Goal: Task Accomplishment & Management: Complete application form

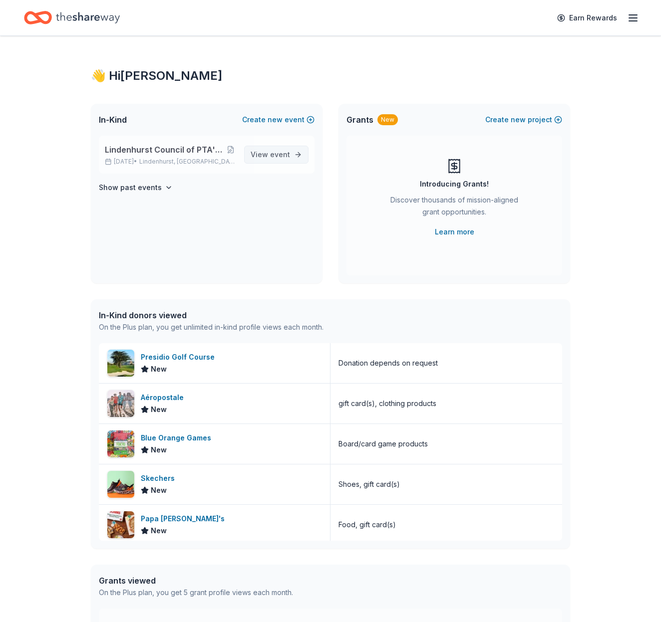
click at [271, 153] on span "event" at bounding box center [280, 154] width 20 height 8
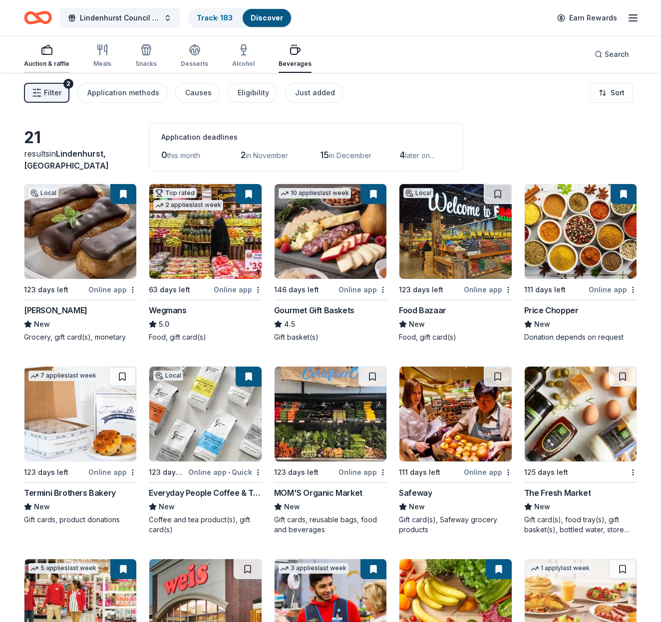
click at [45, 49] on icon "button" at bounding box center [47, 50] width 12 height 12
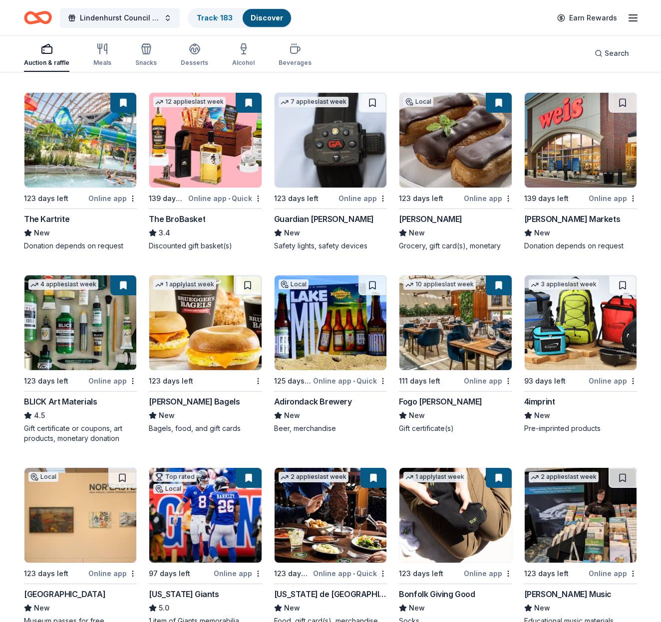
scroll to position [1825, 0]
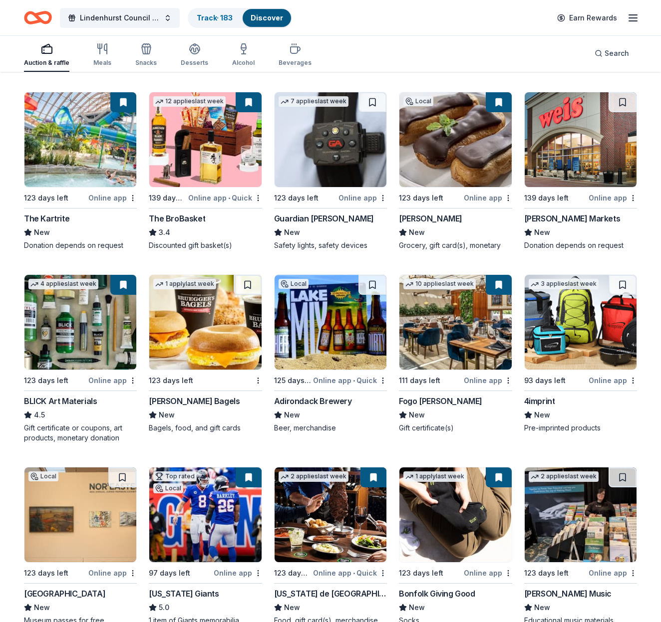
click at [424, 150] on img at bounding box center [455, 139] width 112 height 95
click at [624, 53] on span "Search" at bounding box center [616, 53] width 24 height 12
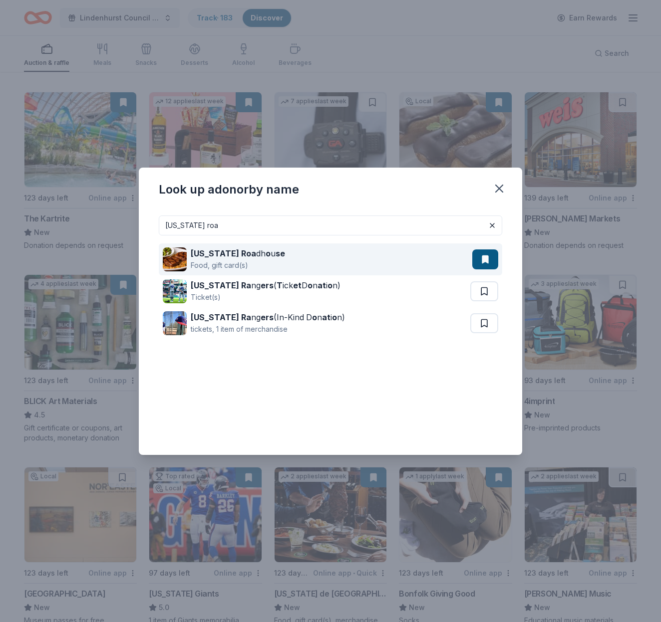
type input "texas roa"
click at [234, 253] on div "Texas Roa dh o u se" at bounding box center [238, 254] width 94 height 12
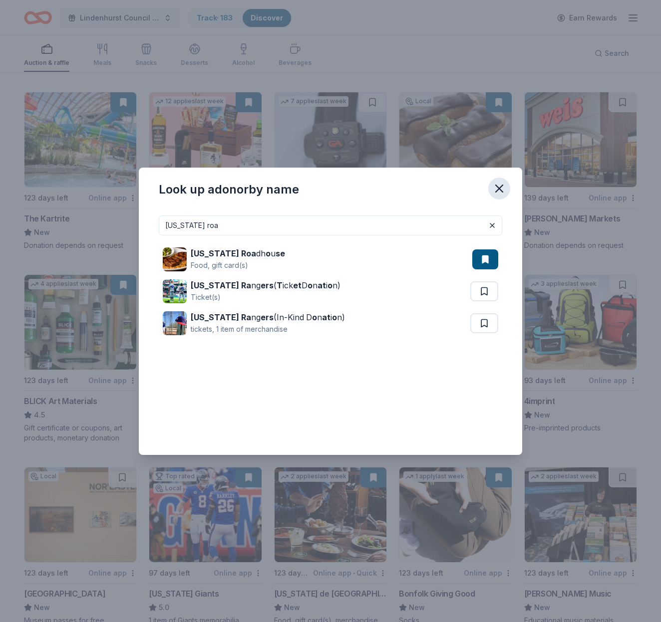
click at [499, 193] on icon "button" at bounding box center [499, 189] width 14 height 14
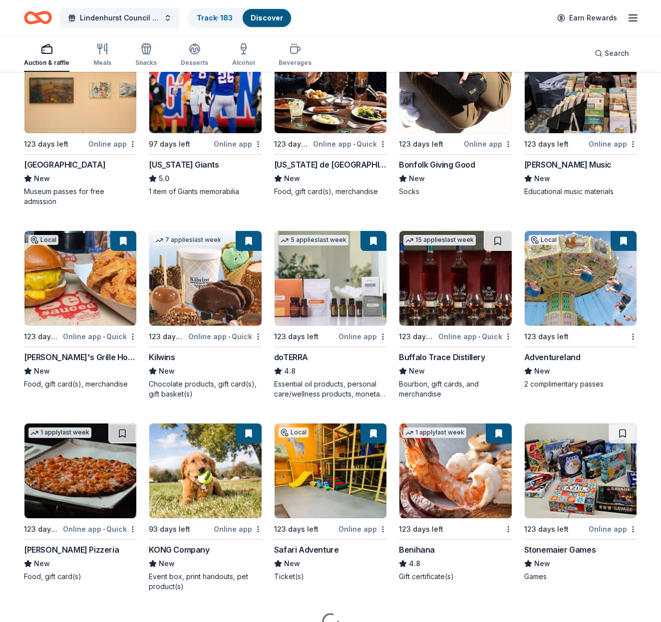
scroll to position [2256, 0]
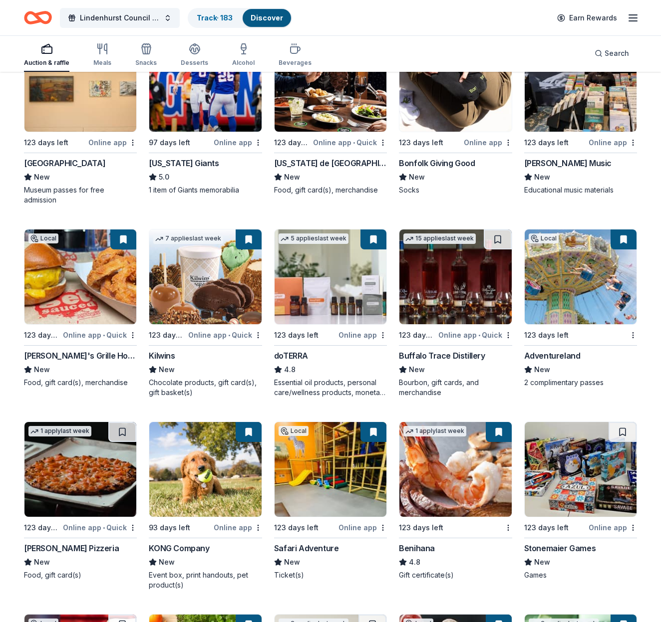
click at [550, 287] on img at bounding box center [580, 277] width 112 height 95
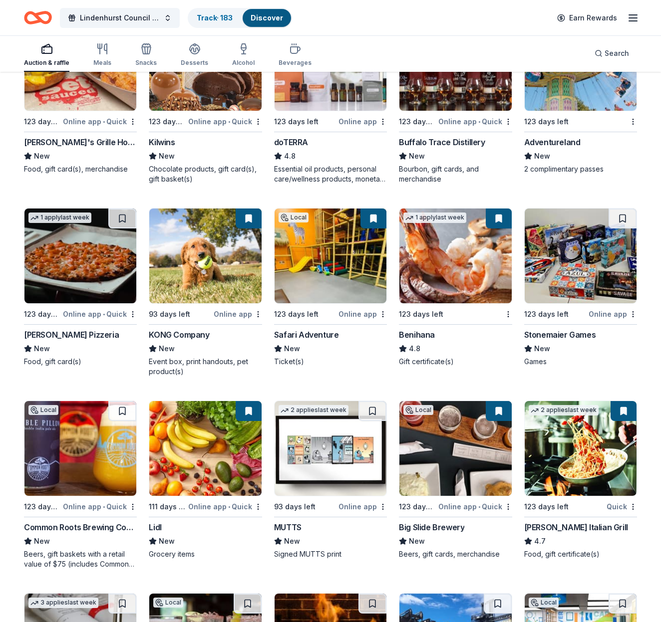
scroll to position [2470, 0]
click at [546, 277] on img at bounding box center [580, 256] width 112 height 95
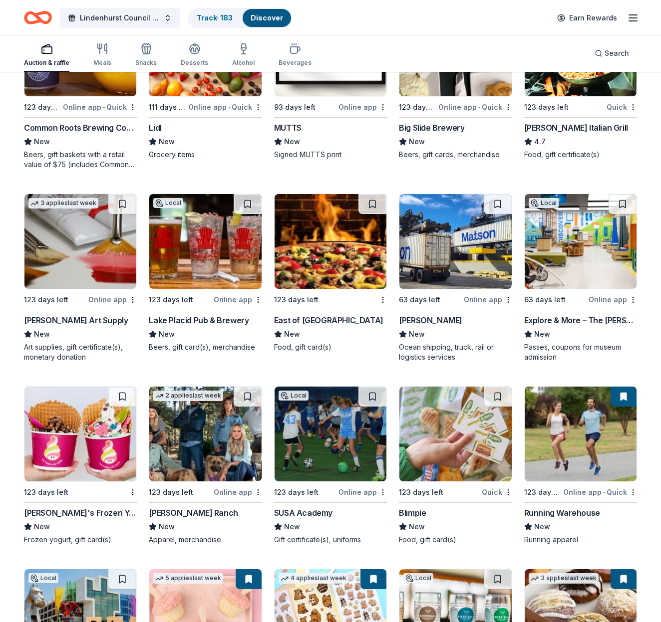
scroll to position [2873, 0]
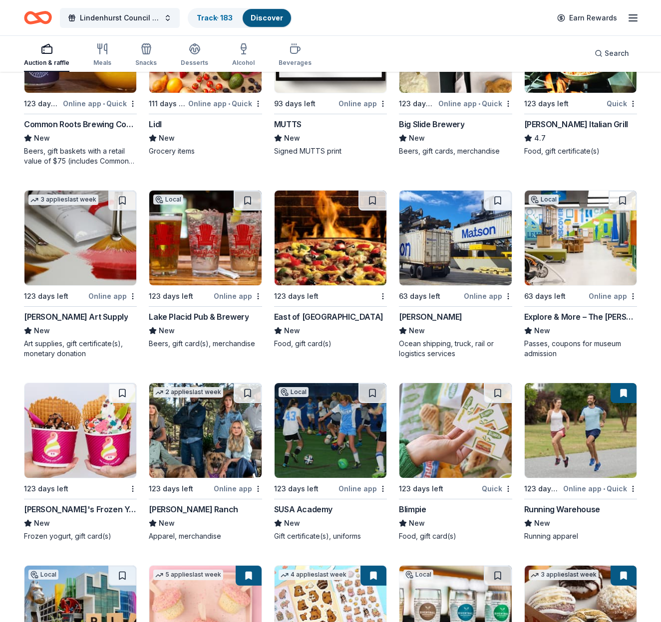
click at [582, 251] on img at bounding box center [580, 238] width 112 height 95
click at [210, 445] on img at bounding box center [205, 430] width 112 height 95
click at [249, 392] on button at bounding box center [248, 393] width 28 height 20
click at [249, 392] on button at bounding box center [249, 393] width 26 height 20
click at [247, 397] on button at bounding box center [249, 393] width 26 height 20
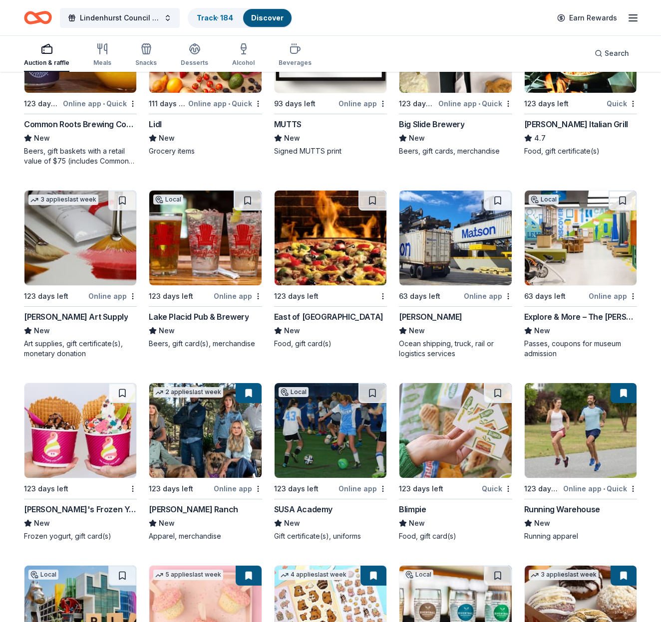
click at [233, 395] on img at bounding box center [205, 430] width 112 height 95
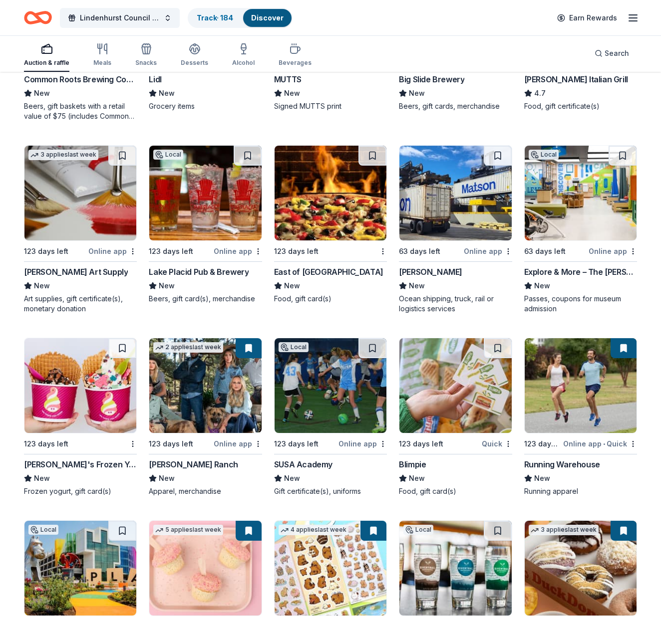
scroll to position [2917, 0]
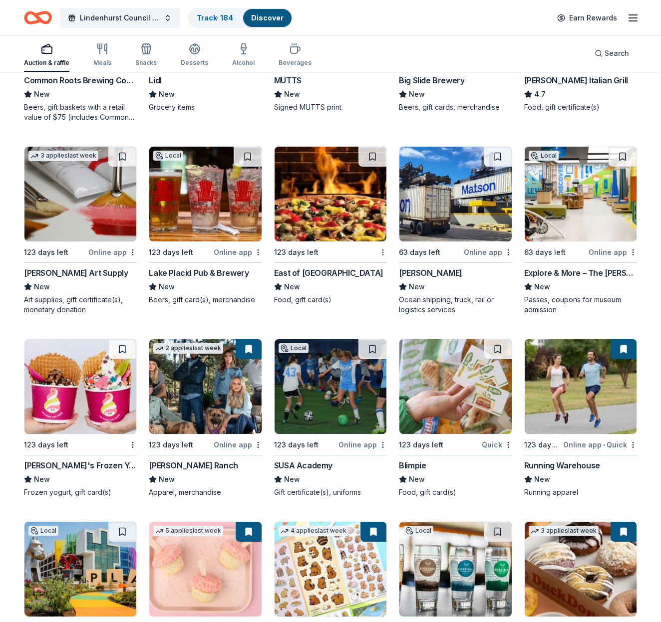
click at [328, 388] on img at bounding box center [330, 386] width 112 height 95
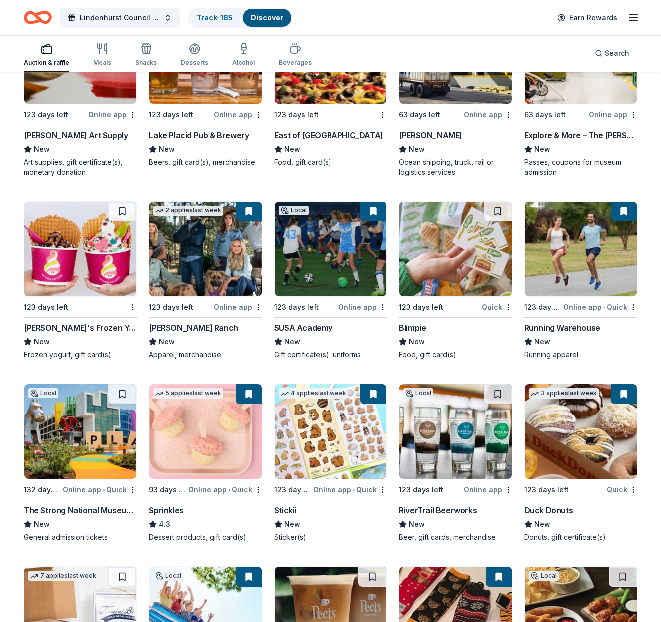
scroll to position [3055, 0]
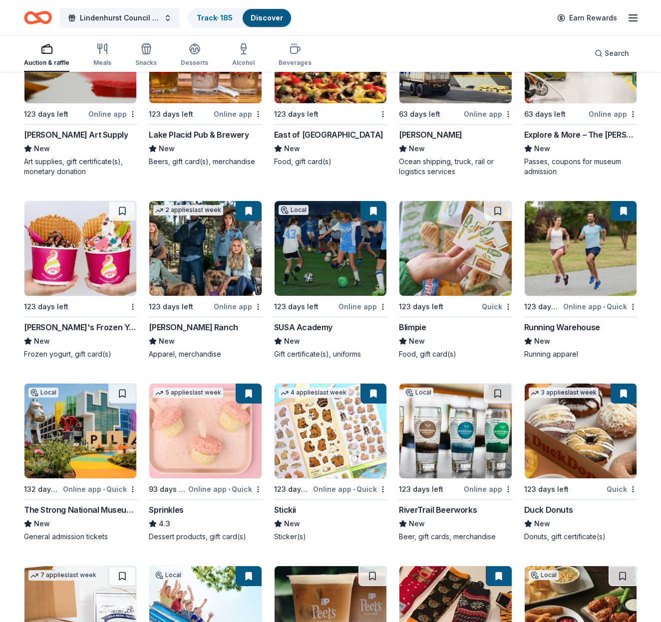
click at [83, 433] on img at bounding box center [80, 431] width 112 height 95
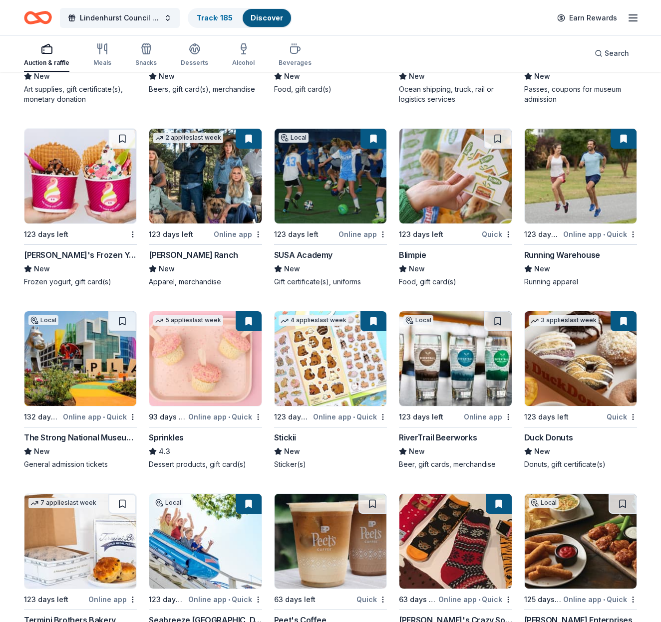
scroll to position [3128, 0]
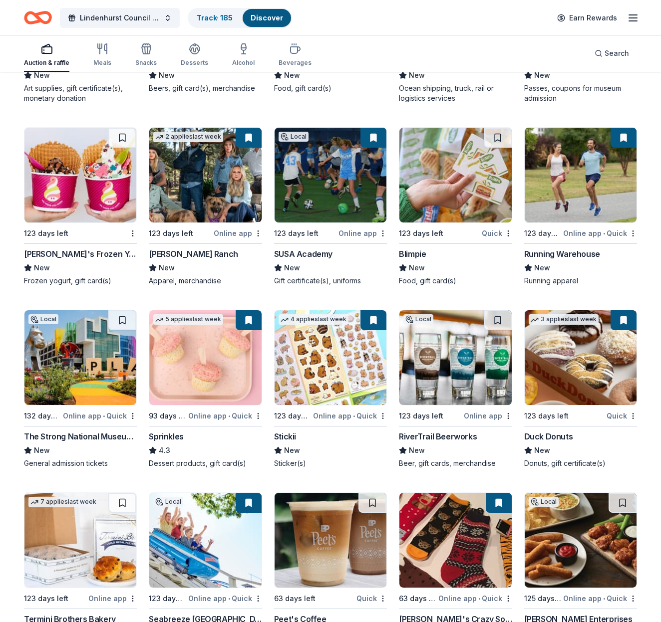
click at [586, 370] on img at bounding box center [580, 357] width 112 height 95
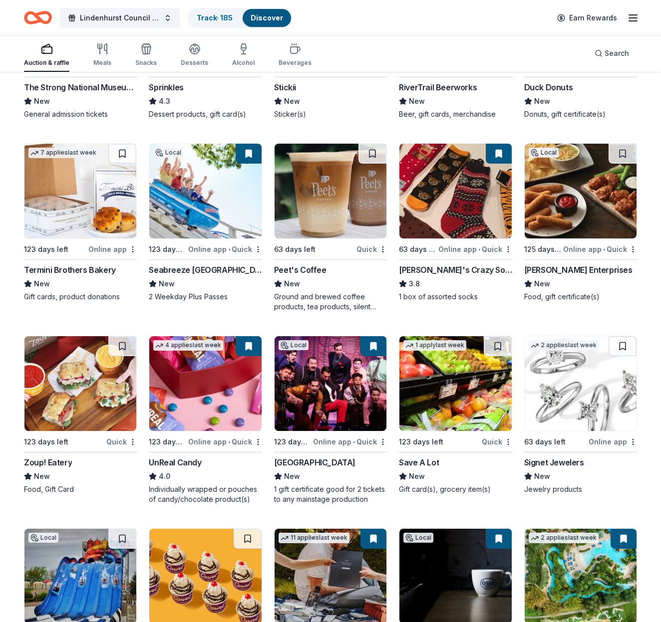
scroll to position [3478, 0]
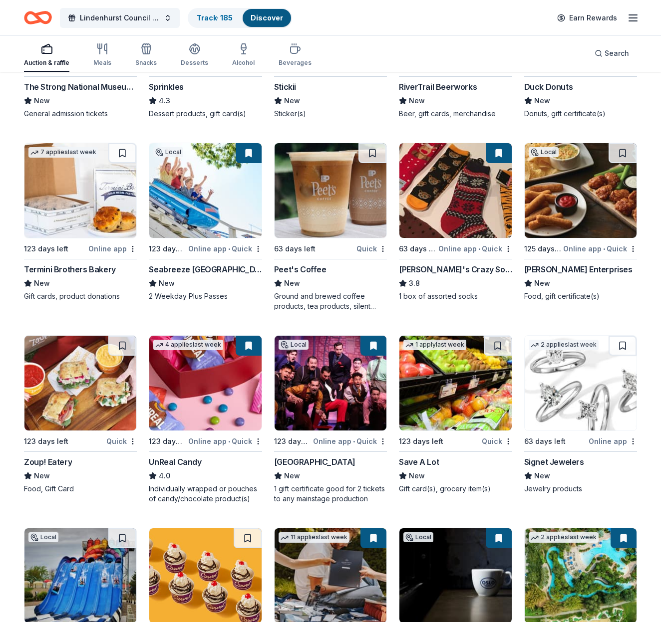
click at [569, 394] on img at bounding box center [580, 383] width 112 height 95
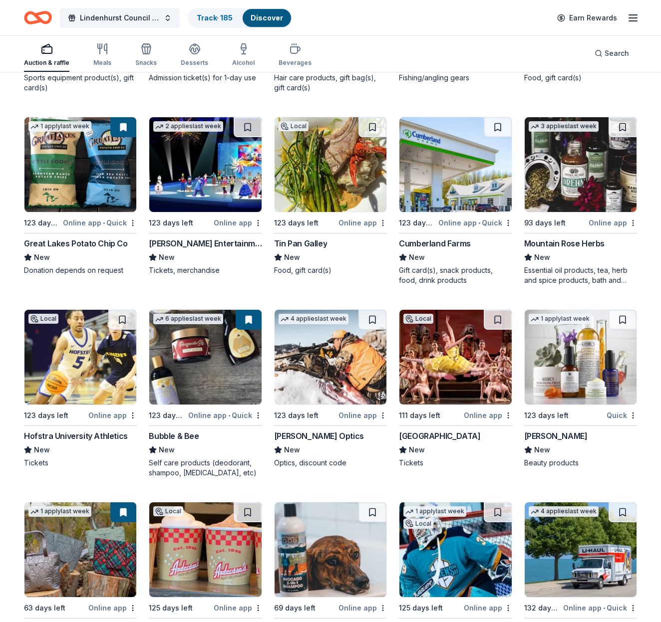
scroll to position [4275, 0]
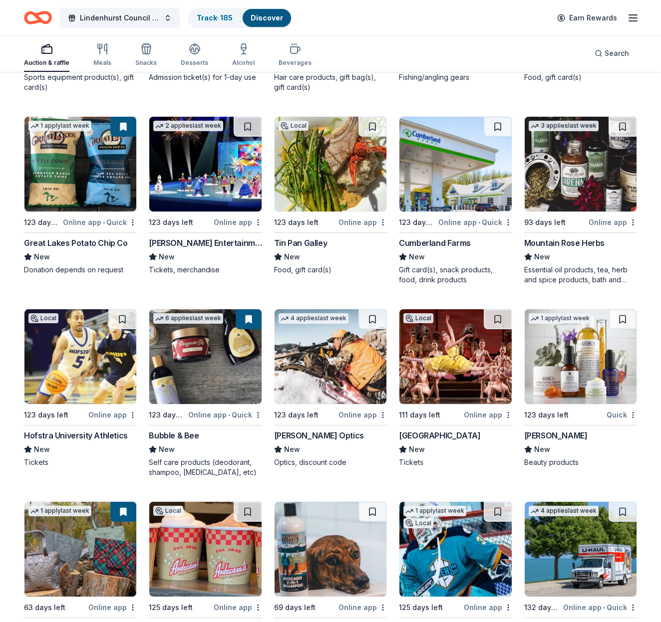
click at [565, 206] on img at bounding box center [580, 164] width 112 height 95
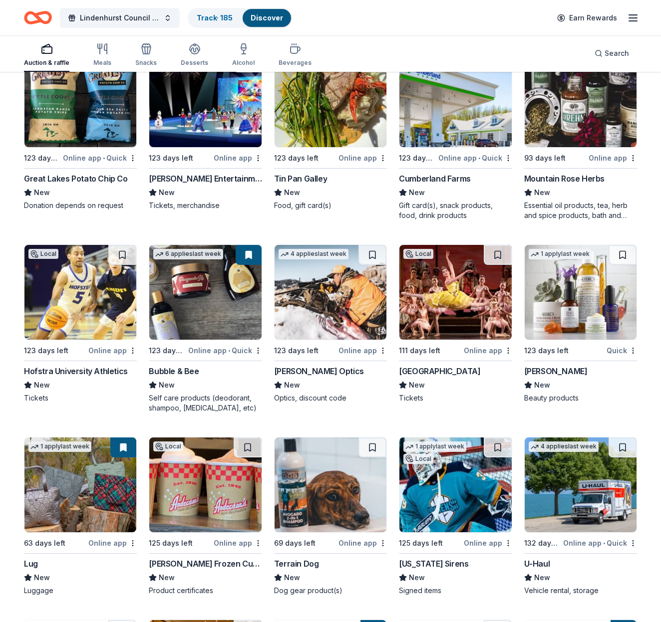
scroll to position [4340, 0]
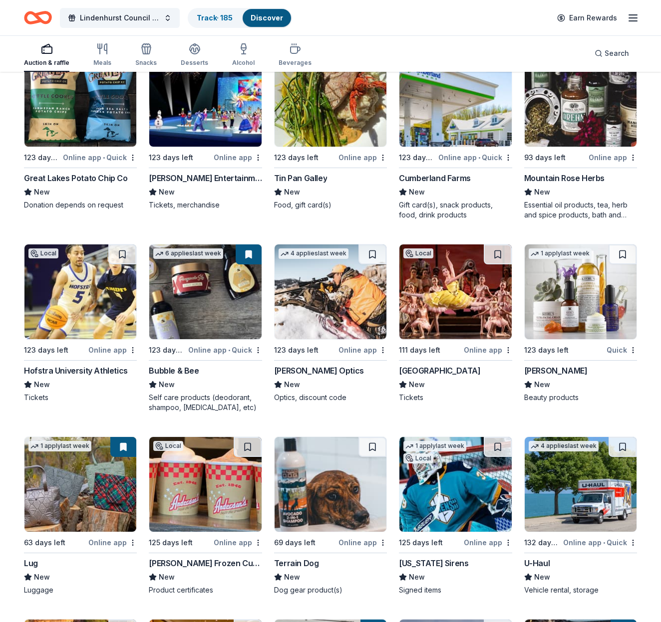
click at [104, 306] on img at bounding box center [80, 292] width 112 height 95
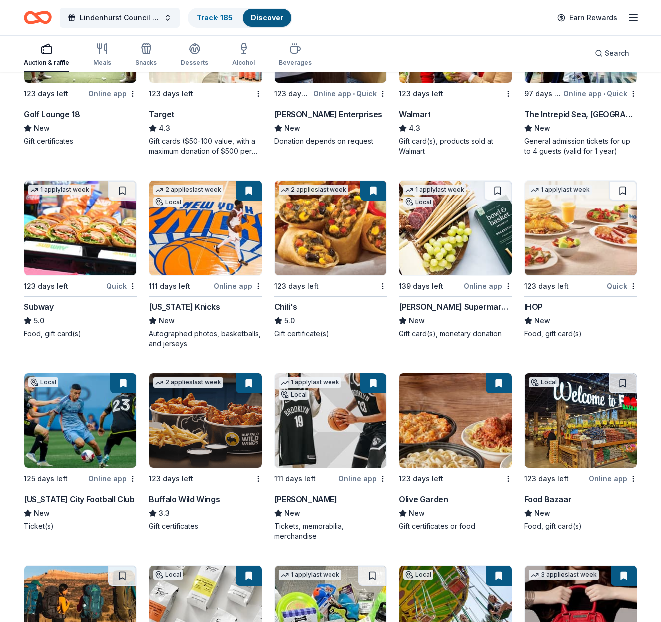
scroll to position [5741, 0]
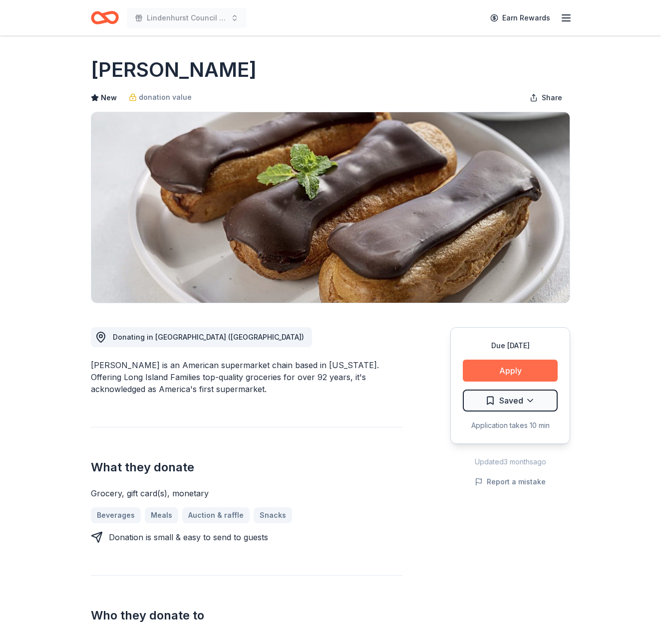
click at [521, 369] on button "Apply" at bounding box center [510, 371] width 95 height 22
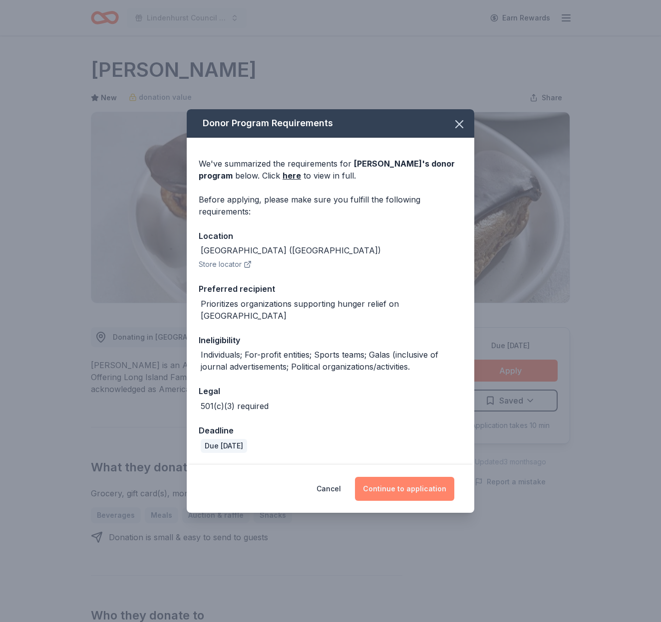
click at [410, 484] on button "Continue to application" at bounding box center [404, 489] width 99 height 24
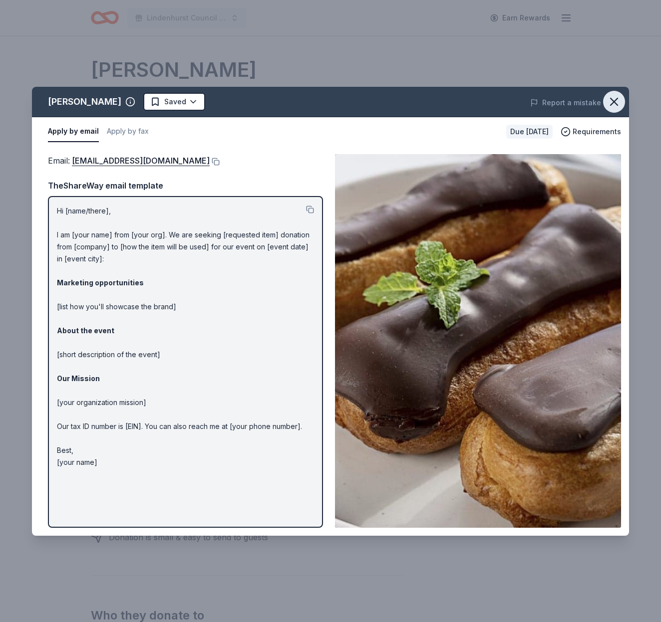
click at [613, 105] on icon "button" at bounding box center [614, 102] width 14 height 14
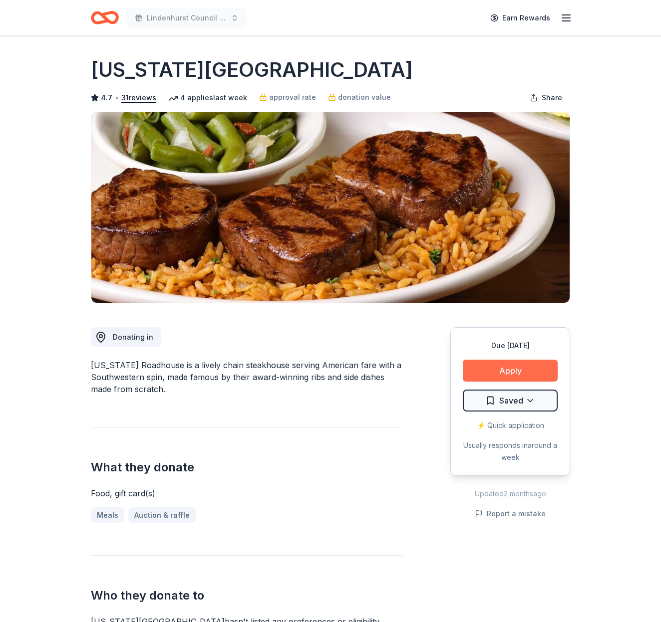
click at [521, 370] on button "Apply" at bounding box center [510, 371] width 95 height 22
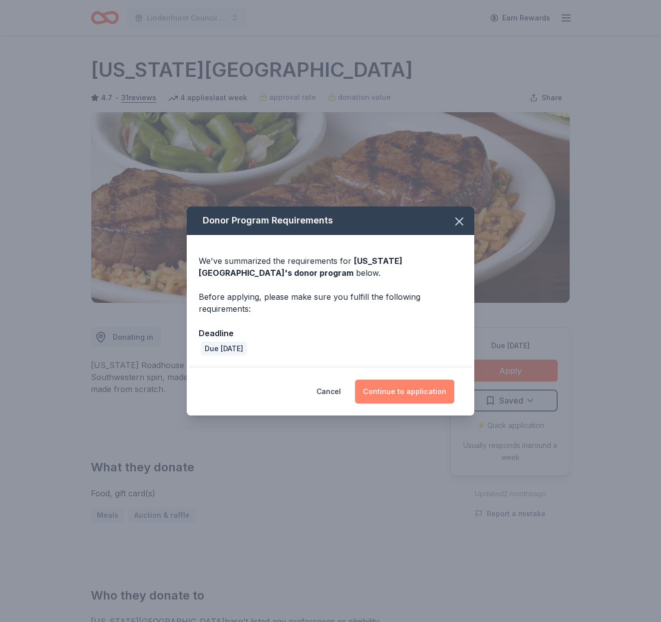
click at [414, 388] on button "Continue to application" at bounding box center [404, 392] width 99 height 24
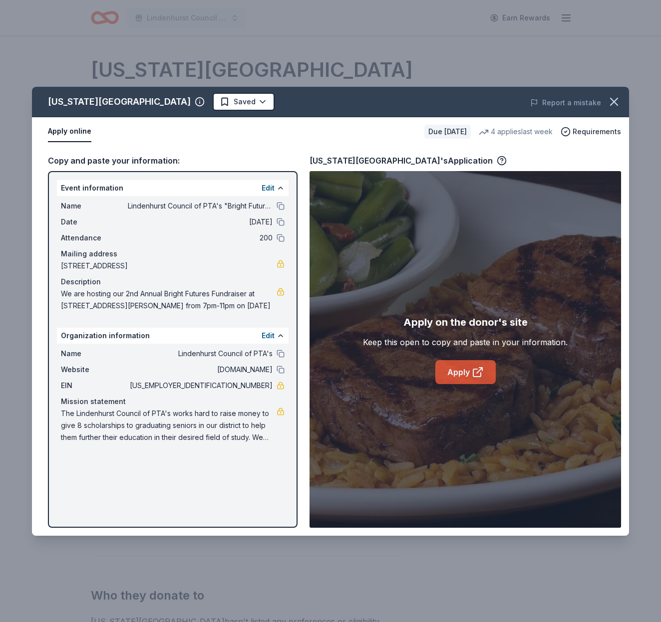
click at [463, 373] on link "Apply" at bounding box center [465, 372] width 60 height 24
click at [192, 102] on html "Lindenhurst Council of PTA's "Bright Futures" Fundraiser Earn Rewards Due in 12…" at bounding box center [330, 311] width 661 height 622
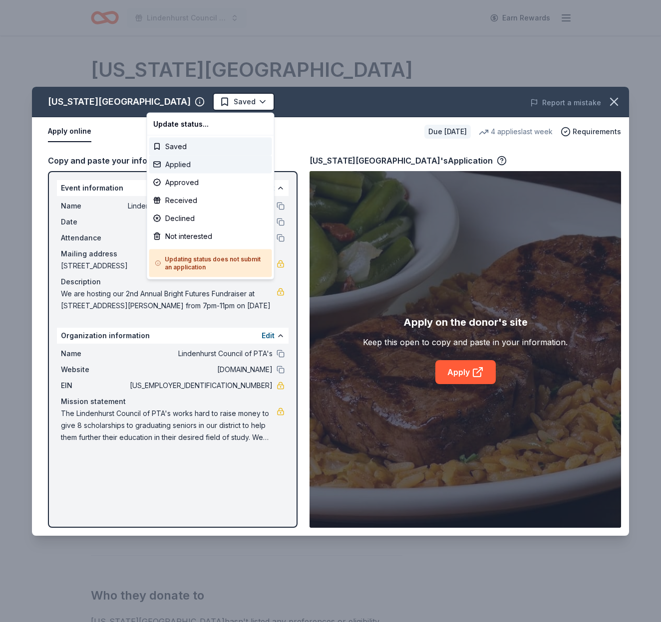
click at [196, 163] on div "Applied" at bounding box center [210, 165] width 123 height 18
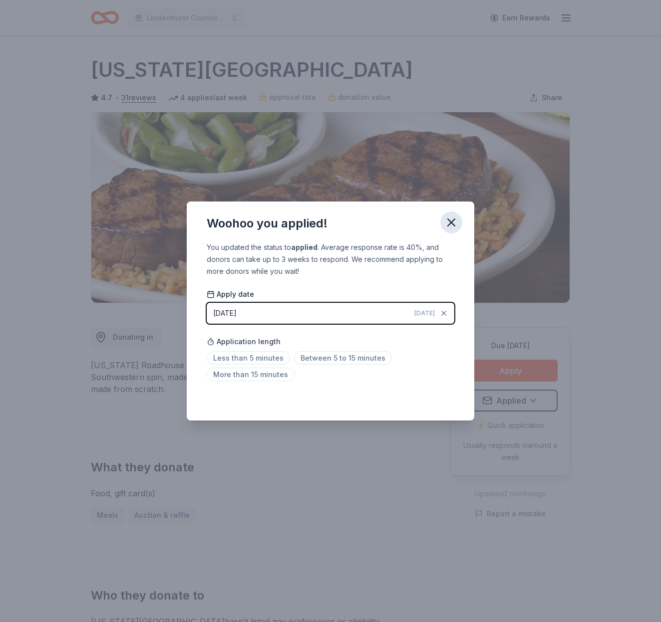
click at [457, 221] on icon "button" at bounding box center [451, 223] width 14 height 14
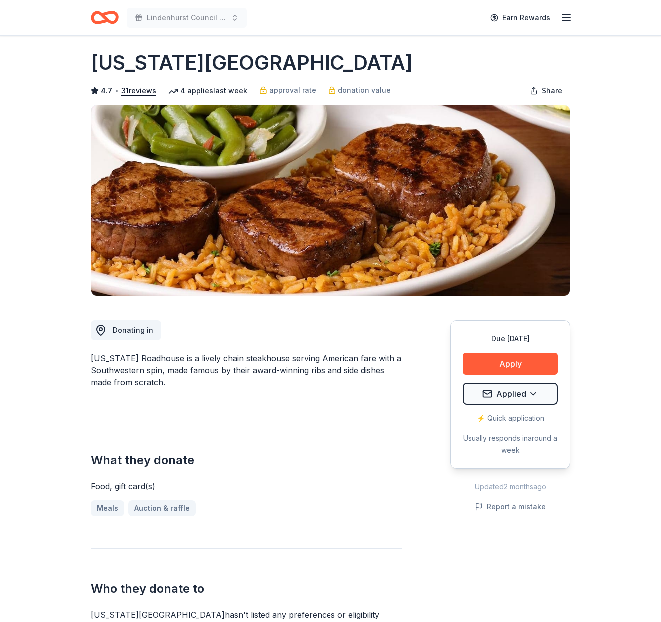
scroll to position [7, 0]
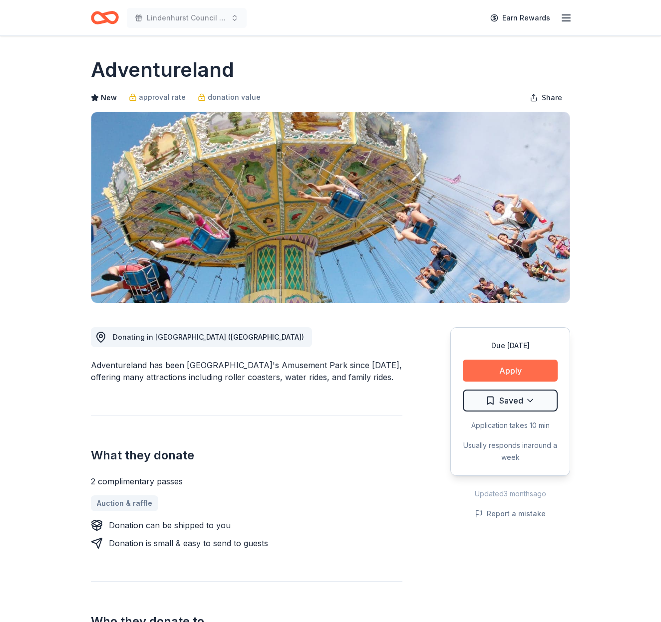
click at [505, 370] on button "Apply" at bounding box center [510, 371] width 95 height 22
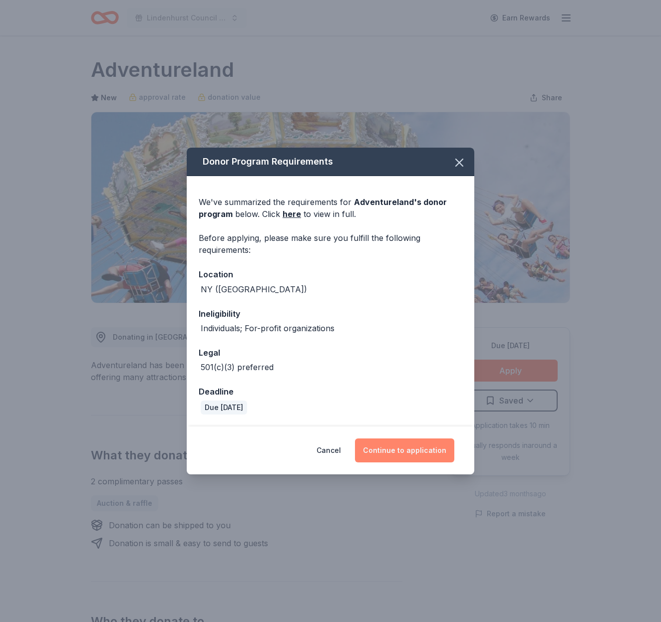
click at [405, 452] on button "Continue to application" at bounding box center [404, 451] width 99 height 24
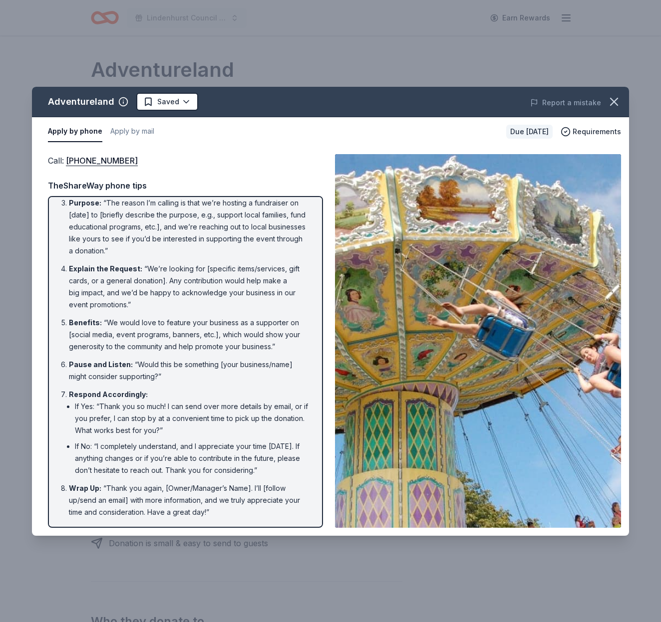
scroll to position [79, 0]
click at [617, 101] on icon "button" at bounding box center [614, 102] width 14 height 14
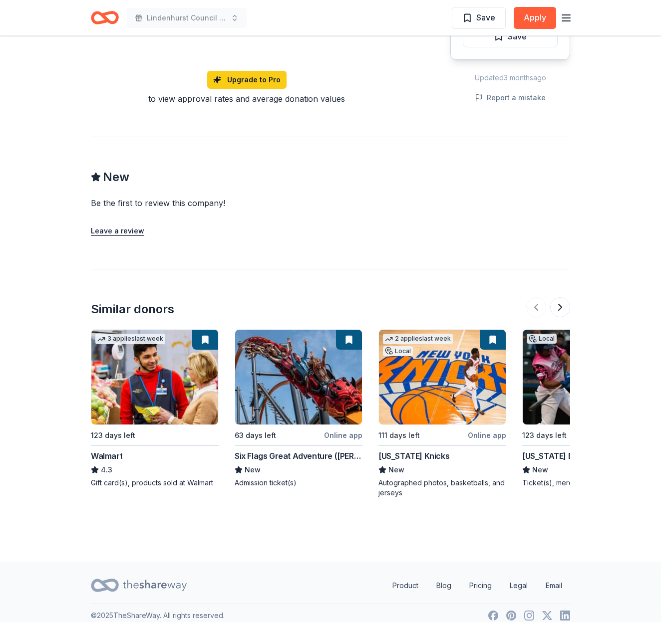
scroll to position [802, 0]
click at [444, 362] on img at bounding box center [442, 377] width 127 height 95
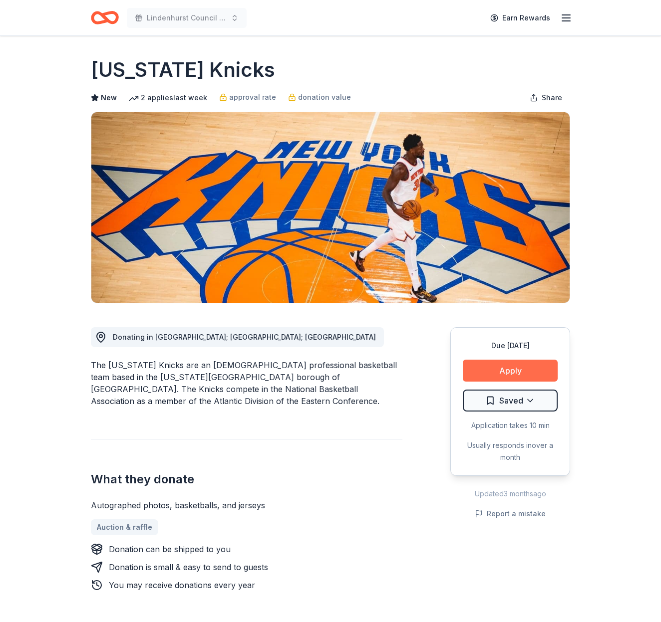
click at [513, 367] on button "Apply" at bounding box center [510, 371] width 95 height 22
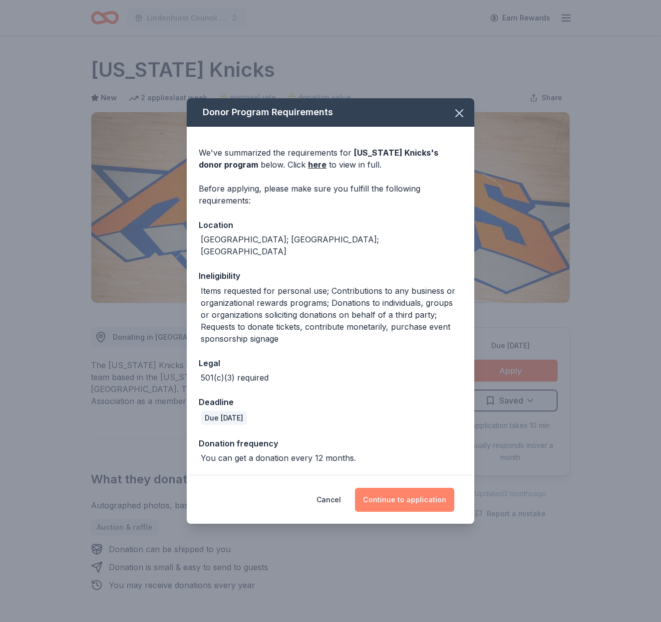
click at [395, 490] on button "Continue to application" at bounding box center [404, 500] width 99 height 24
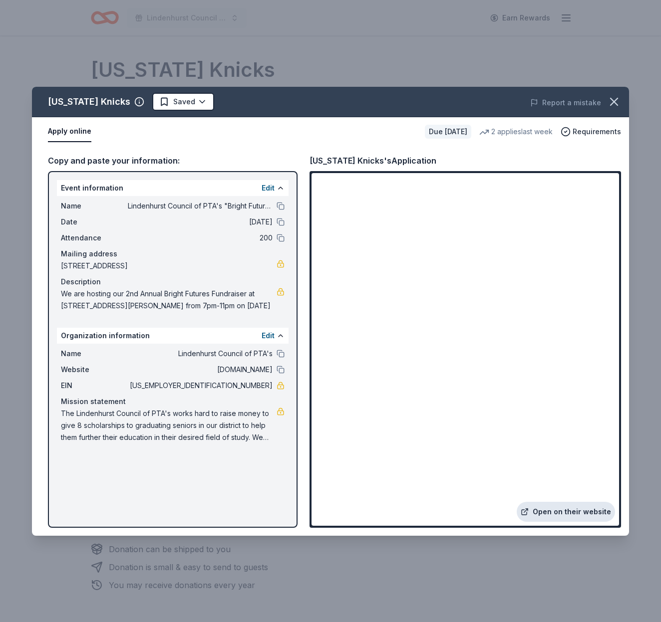
click at [574, 515] on link "Open on their website" at bounding box center [565, 512] width 98 height 20
click at [555, 514] on link "Open on their website" at bounding box center [565, 512] width 98 height 20
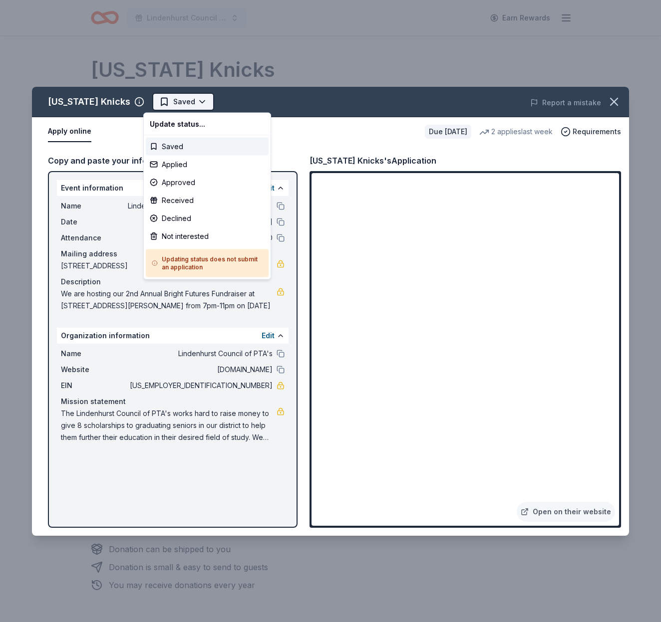
click at [197, 104] on html "Lindenhurst Council of PTA's "Bright Futures" Fundraiser Earn Rewards Due in 11…" at bounding box center [330, 311] width 661 height 622
click at [191, 165] on div "Applied" at bounding box center [207, 165] width 123 height 18
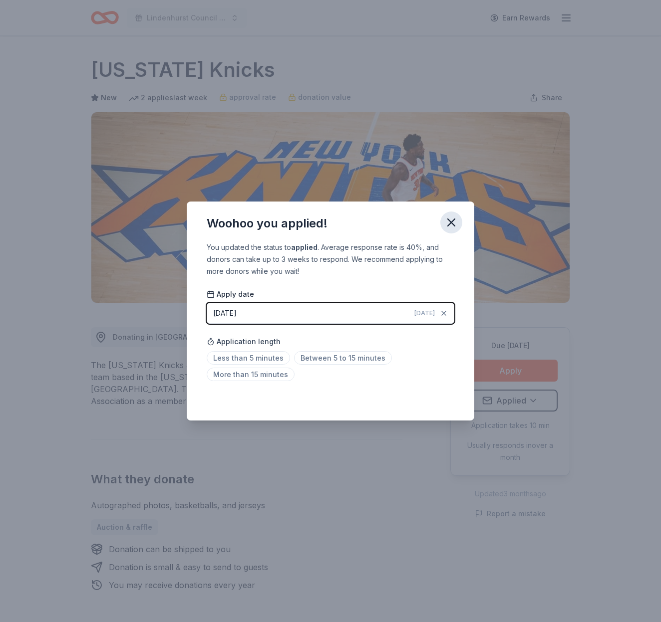
click at [450, 220] on icon "button" at bounding box center [451, 223] width 14 height 14
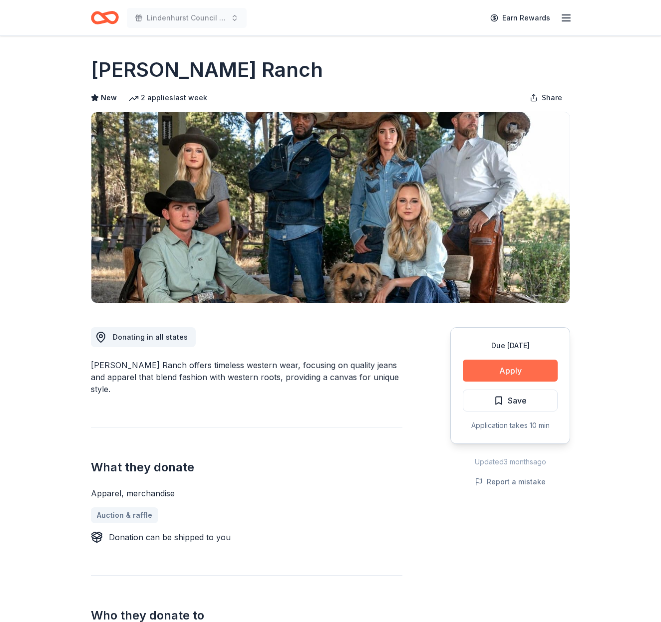
click at [530, 366] on button "Apply" at bounding box center [510, 371] width 95 height 22
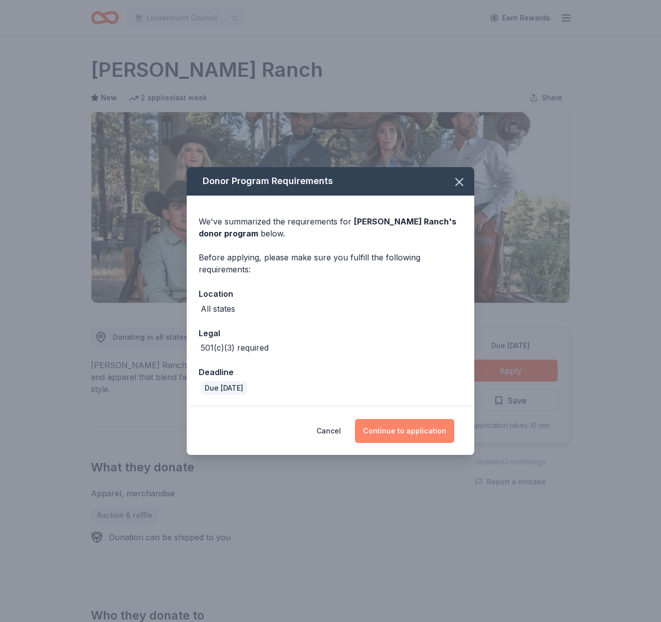
click at [451, 437] on button "Continue to application" at bounding box center [404, 431] width 99 height 24
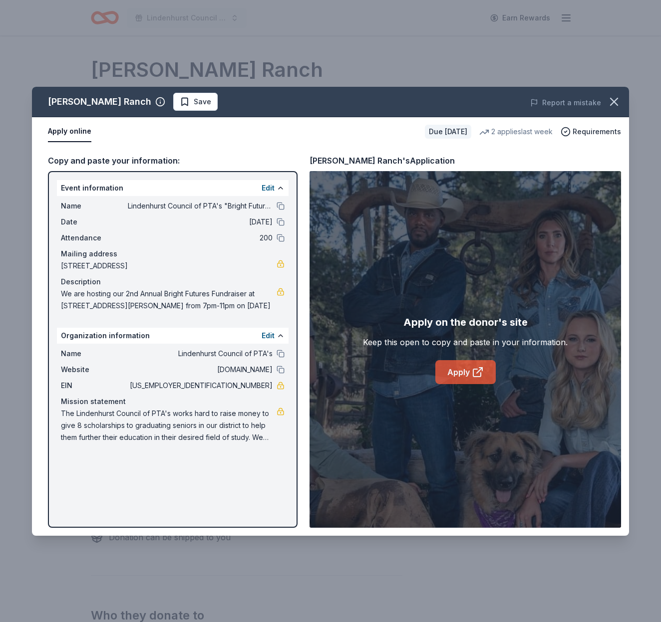
click at [478, 367] on icon at bounding box center [478, 372] width 12 height 12
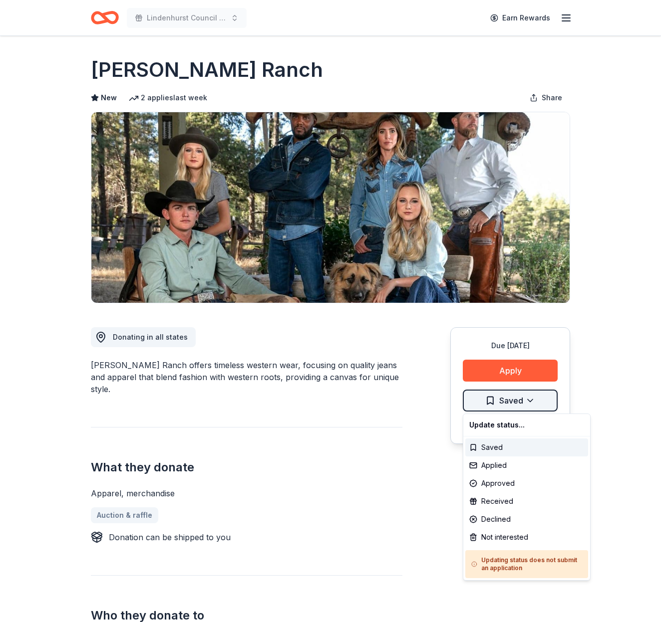
click at [491, 402] on html "Lindenhurst Council of PTA's "Bright Futures" Fundraiser Earn Rewards Due [DATE…" at bounding box center [330, 311] width 661 height 622
click at [502, 469] on div "Applied" at bounding box center [526, 466] width 123 height 18
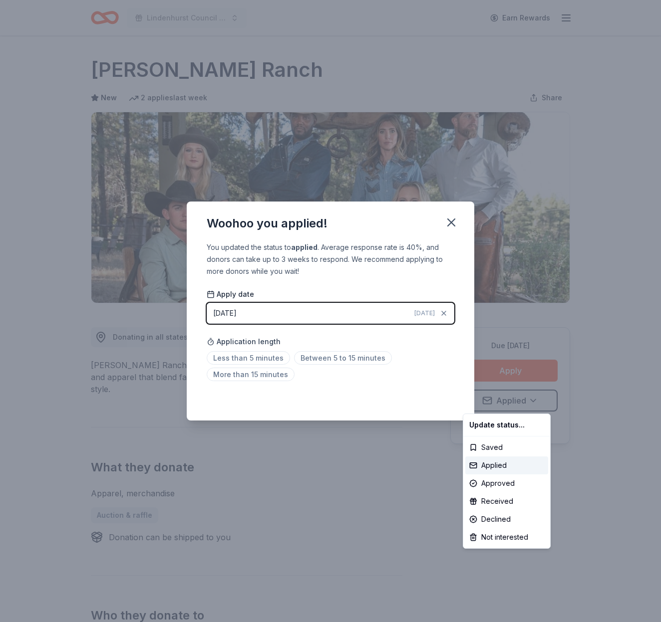
click at [455, 215] on html "Lindenhurst Council of PTA's "Bright Futures" Fundraiser Earn Rewards Due in 12…" at bounding box center [330, 311] width 661 height 622
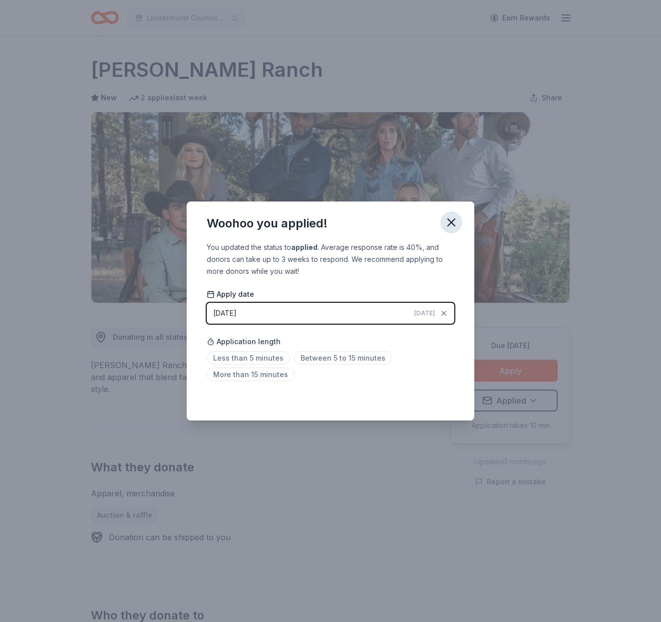
click at [450, 221] on icon "button" at bounding box center [451, 222] width 7 height 7
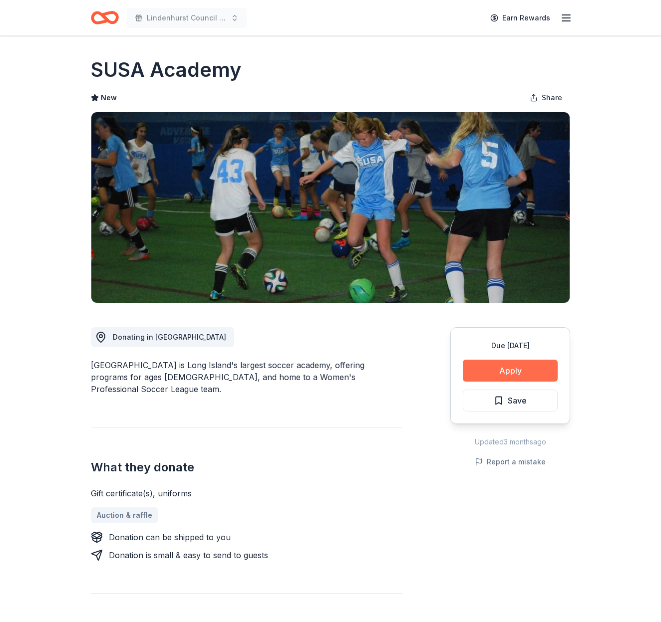
click at [509, 363] on button "Apply" at bounding box center [510, 371] width 95 height 22
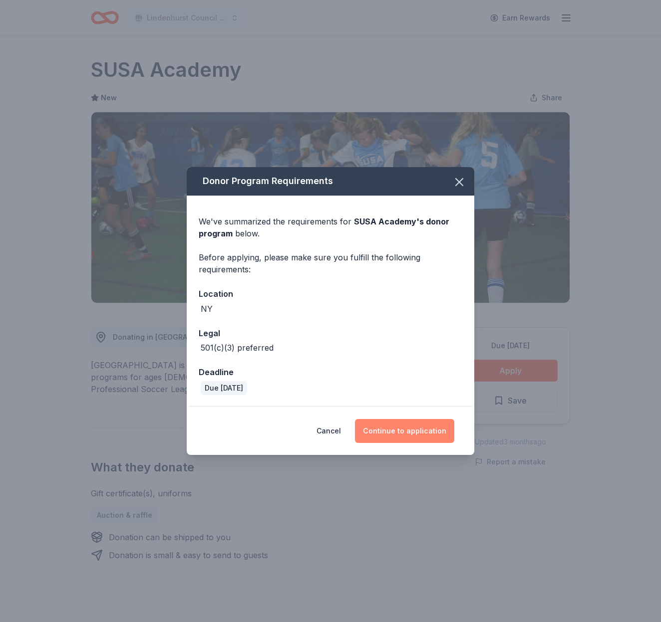
click at [421, 423] on button "Continue to application" at bounding box center [404, 431] width 99 height 24
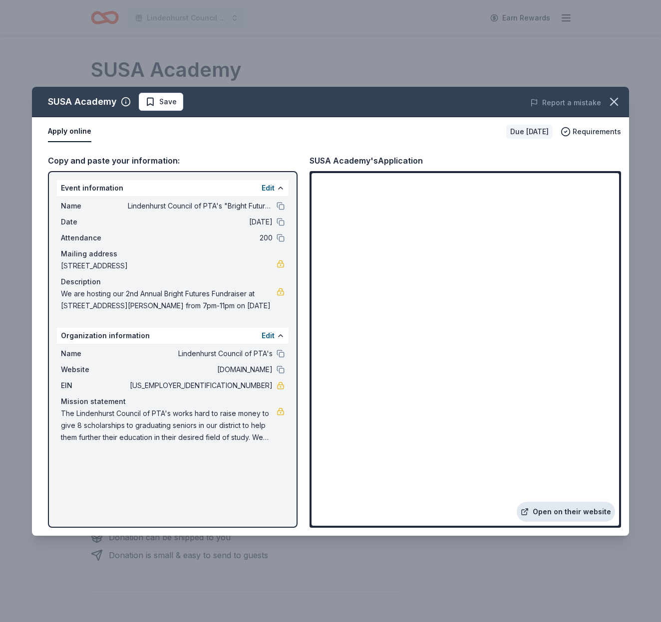
click at [568, 510] on link "Open on their website" at bounding box center [565, 512] width 98 height 20
click at [153, 106] on span "Save" at bounding box center [160, 102] width 31 height 12
click at [162, 102] on html "Lindenhurst Council of PTA's "Bright Futures" Fundraiser Earn Rewards Due in 12…" at bounding box center [330, 311] width 661 height 622
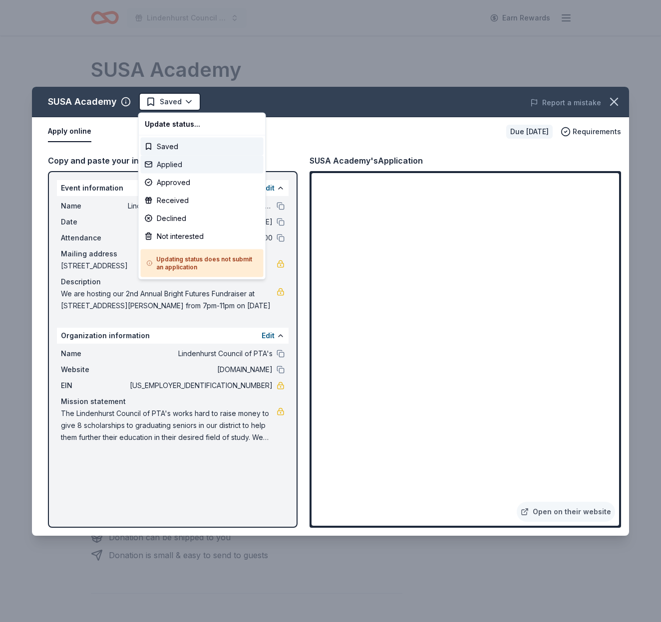
click at [173, 168] on div "Applied" at bounding box center [202, 165] width 123 height 18
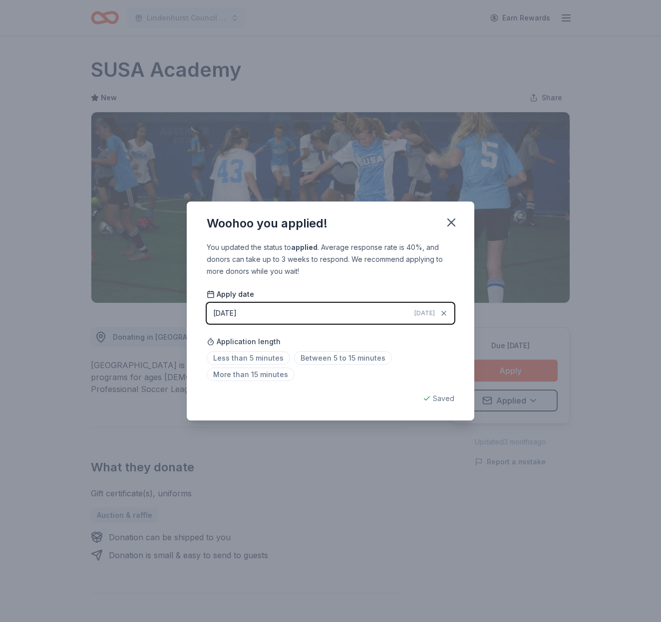
drag, startPoint x: 447, startPoint y: 218, endPoint x: 468, endPoint y: 202, distance: 26.3
click at [448, 217] on icon "button" at bounding box center [451, 223] width 14 height 14
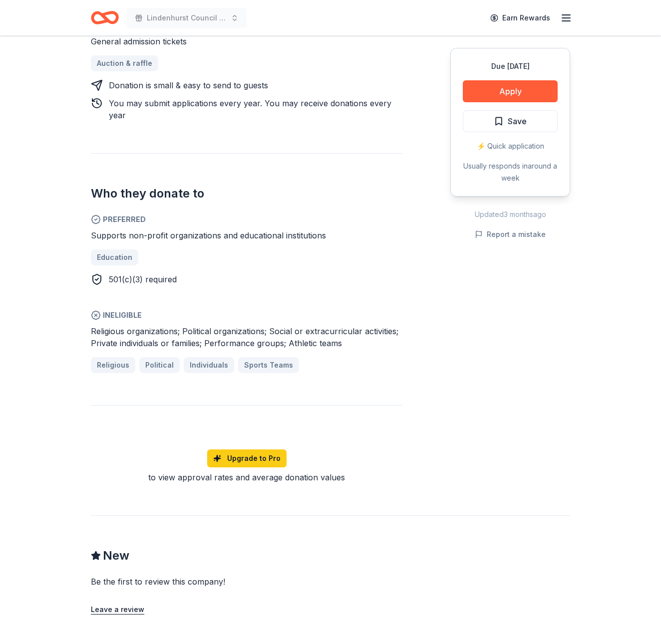
scroll to position [442, 0]
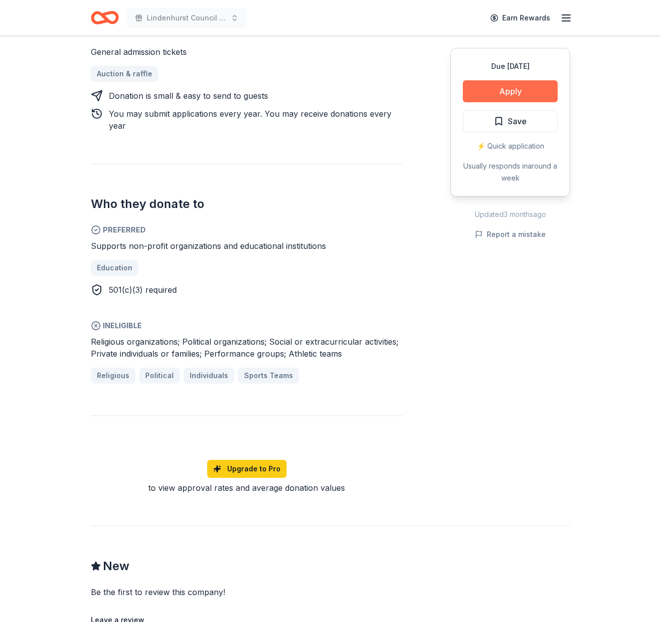
click at [515, 84] on button "Apply" at bounding box center [510, 91] width 95 height 22
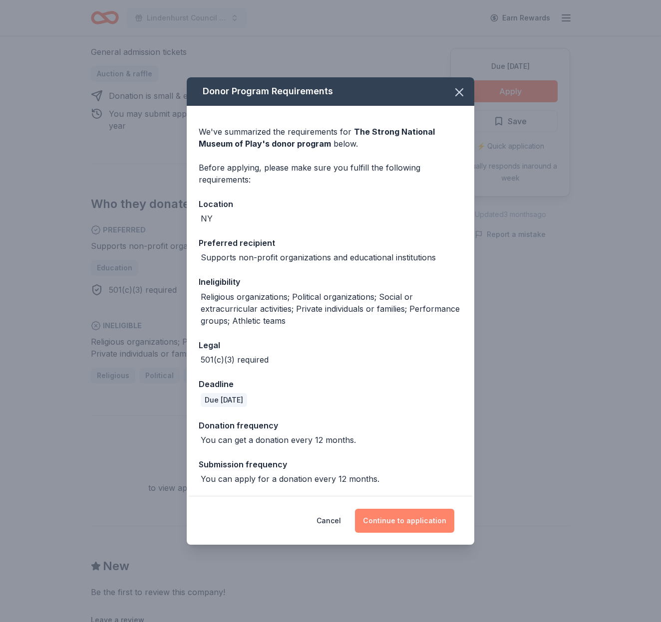
click at [404, 520] on button "Continue to application" at bounding box center [404, 521] width 99 height 24
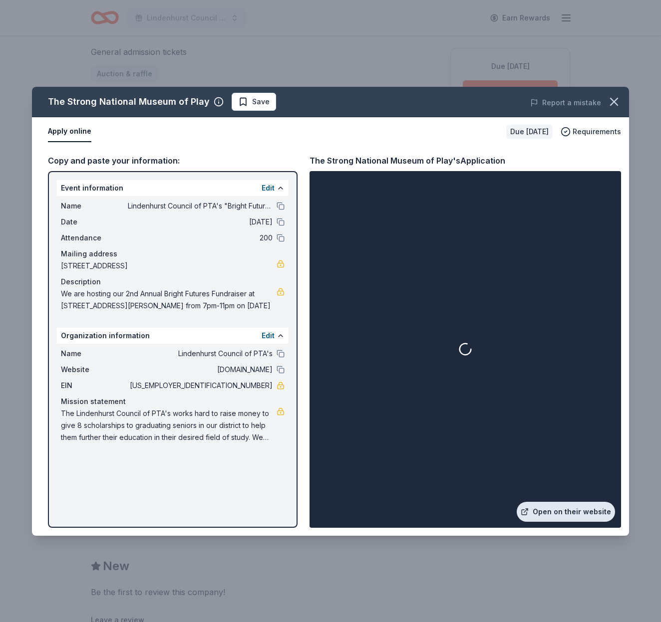
click at [591, 508] on link "Open on their website" at bounding box center [565, 512] width 98 height 20
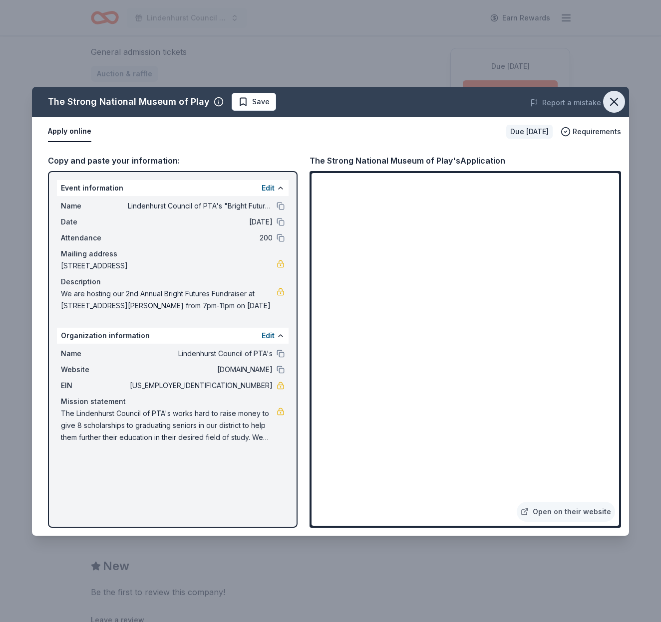
click at [612, 102] on icon "button" at bounding box center [614, 102] width 14 height 14
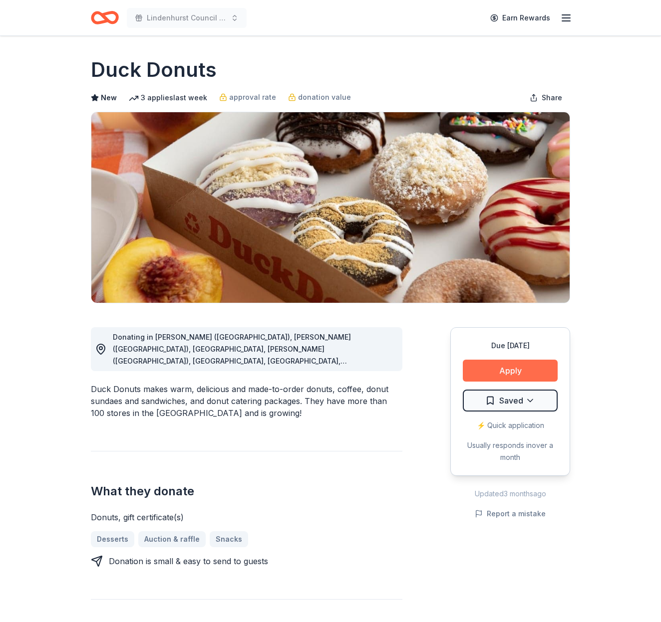
click at [505, 372] on button "Apply" at bounding box center [510, 371] width 95 height 22
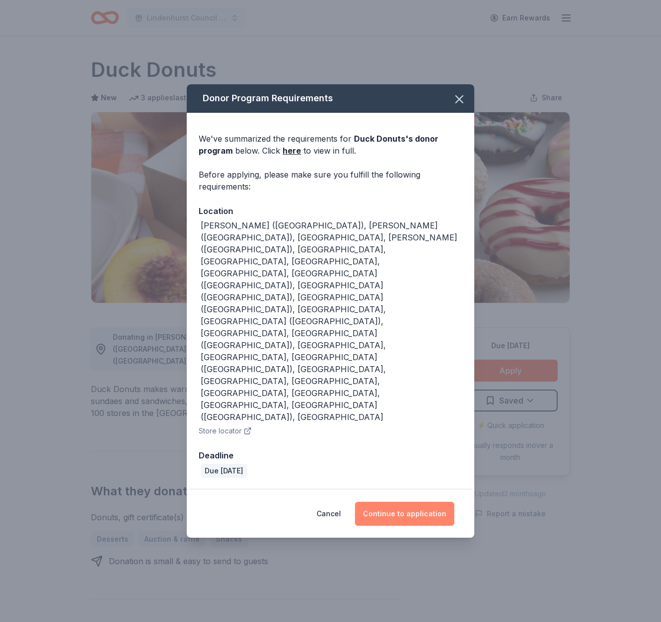
click at [405, 502] on button "Continue to application" at bounding box center [404, 514] width 99 height 24
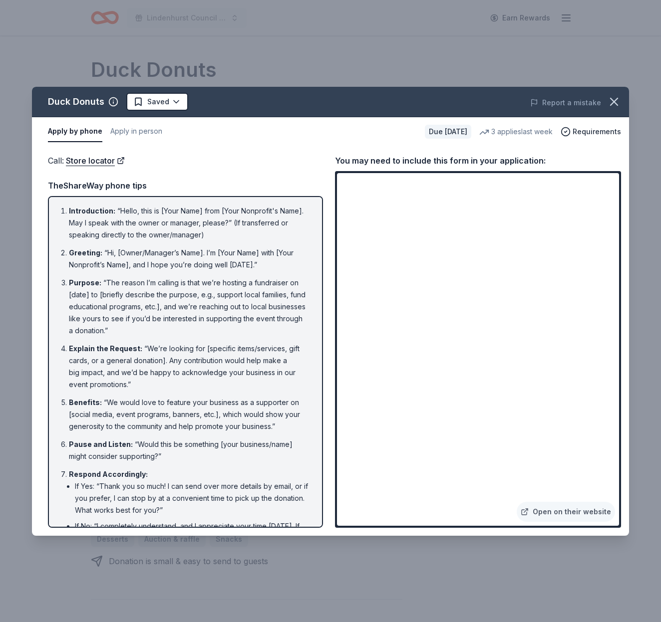
click at [618, 96] on icon "button" at bounding box center [614, 102] width 14 height 14
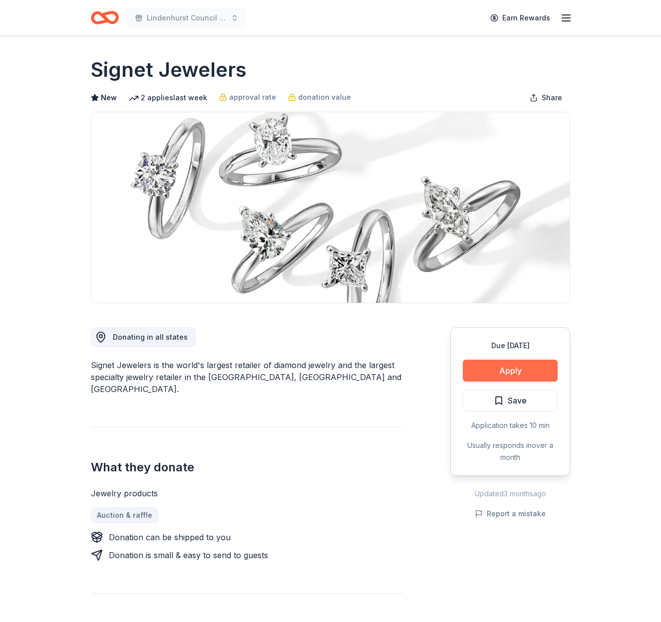
click at [508, 370] on button "Apply" at bounding box center [510, 371] width 95 height 22
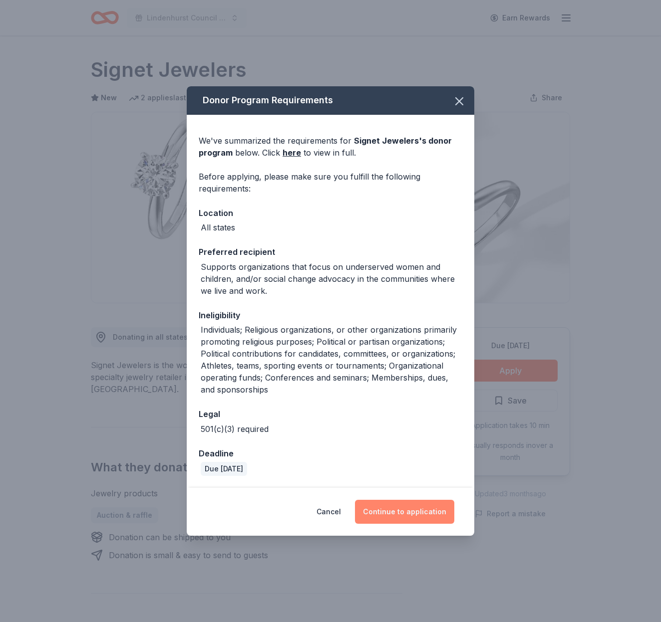
click at [410, 504] on button "Continue to application" at bounding box center [404, 512] width 99 height 24
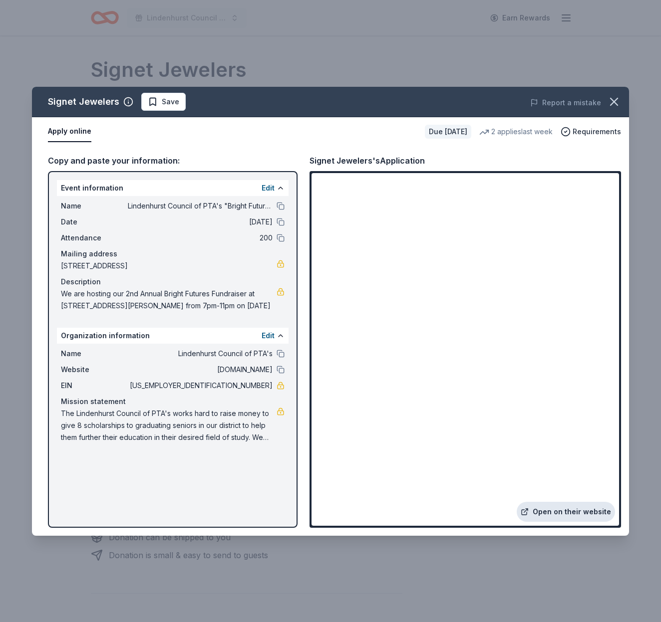
click at [567, 516] on link "Open on their website" at bounding box center [565, 512] width 98 height 20
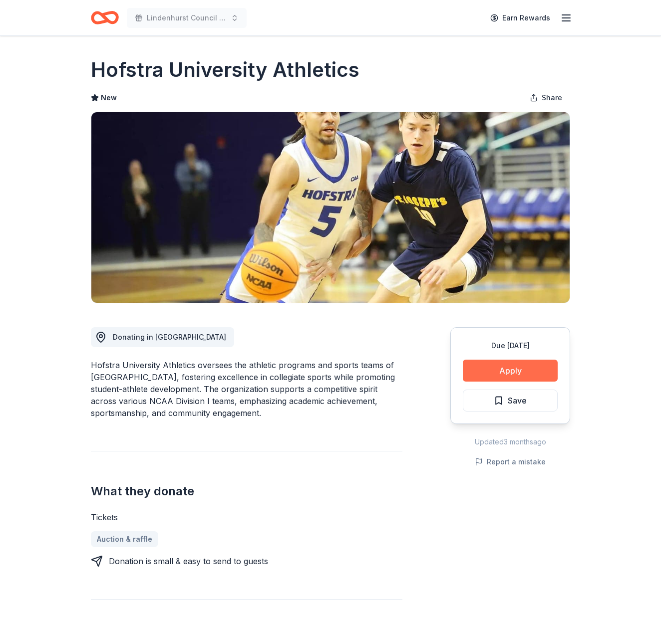
click at [520, 374] on button "Apply" at bounding box center [510, 371] width 95 height 22
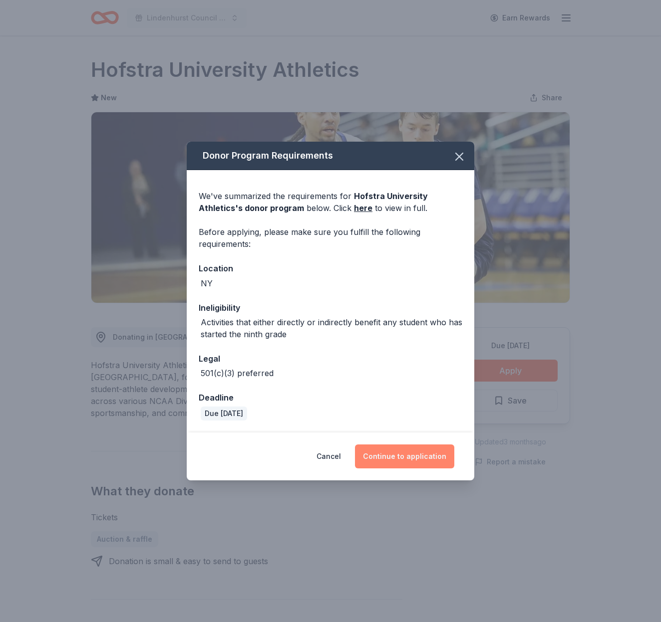
click at [390, 456] on button "Continue to application" at bounding box center [404, 457] width 99 height 24
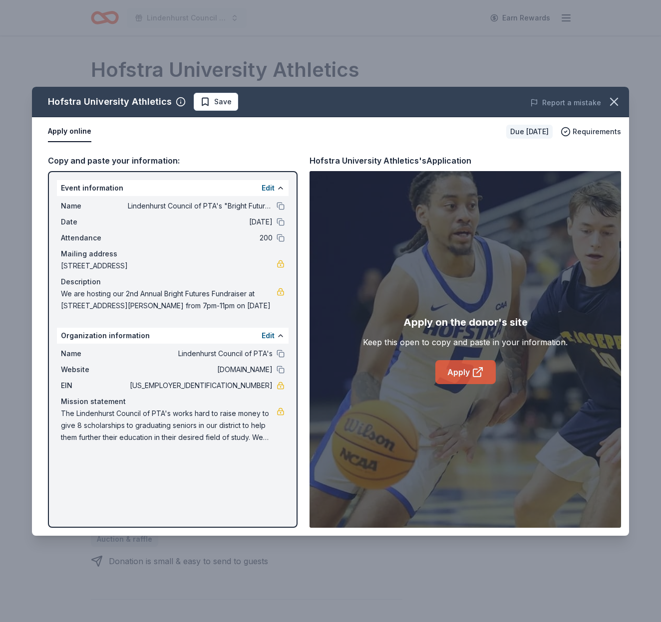
click at [477, 364] on link "Apply" at bounding box center [465, 372] width 60 height 24
